Goal: Task Accomplishment & Management: Complete application form

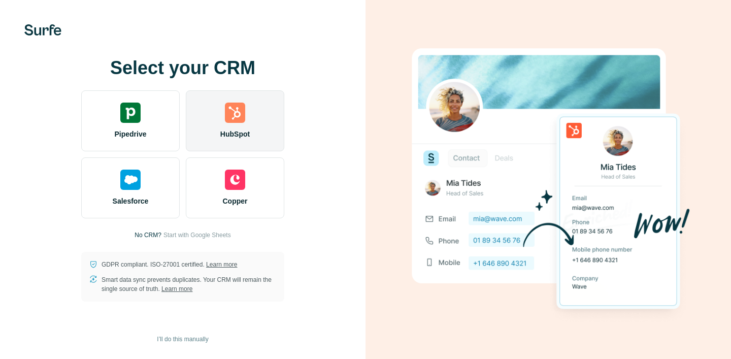
click at [250, 133] on div "HubSpot" at bounding box center [235, 120] width 99 height 61
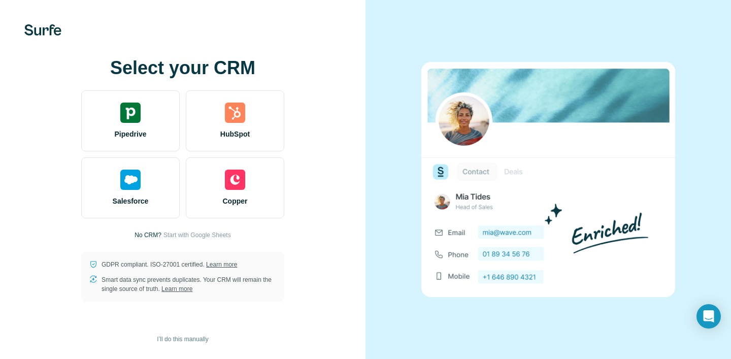
click at [246, 335] on div "Select your CRM Pipedrive HubSpot Salesforce Copper No CRM? Start with Google S…" at bounding box center [183, 179] width 366 height 359
